Goal: Navigation & Orientation: Go to known website

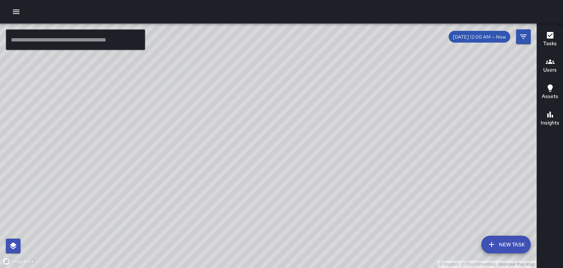
click at [288, 157] on div "© Mapbox © OpenStreetMap Improve this map" at bounding box center [268, 145] width 537 height 244
